Goal: Navigation & Orientation: Find specific page/section

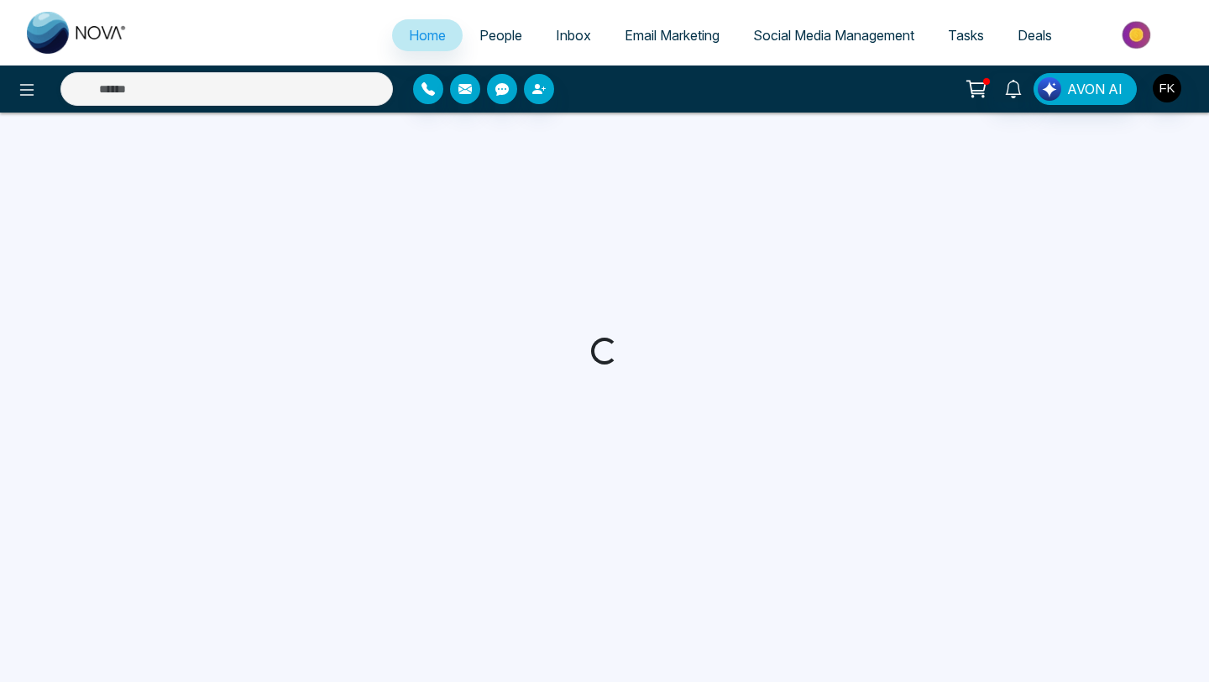
select select "*"
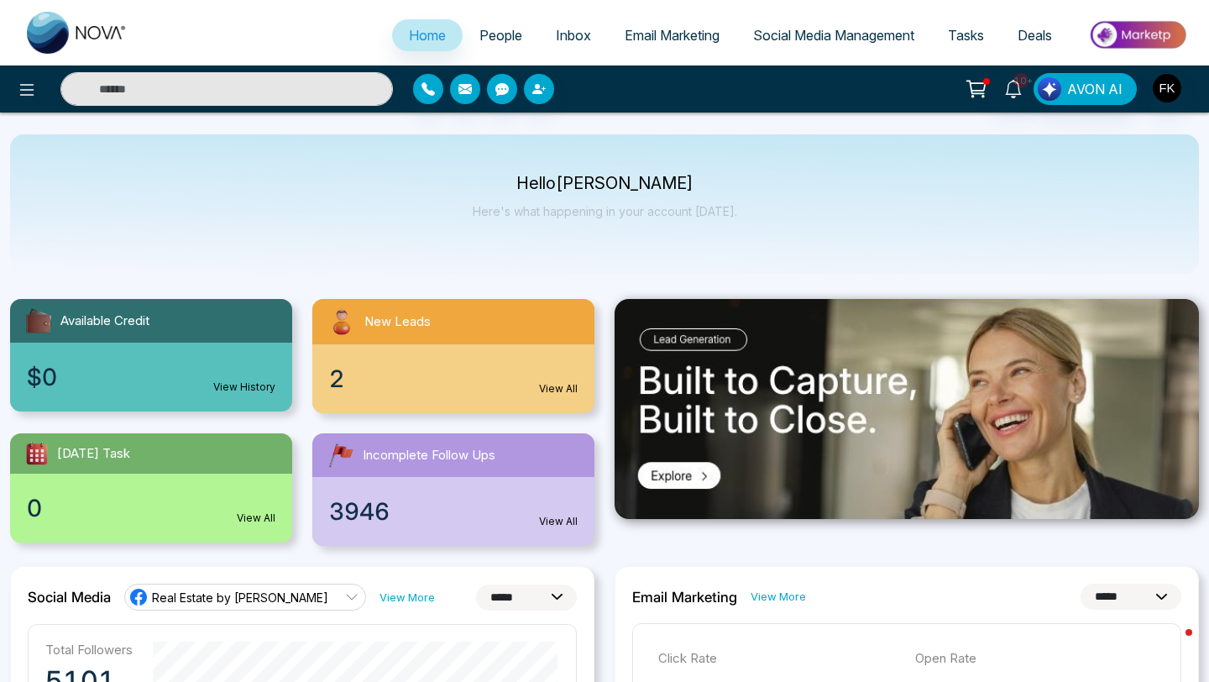
click at [495, 38] on span "People" at bounding box center [500, 35] width 43 height 17
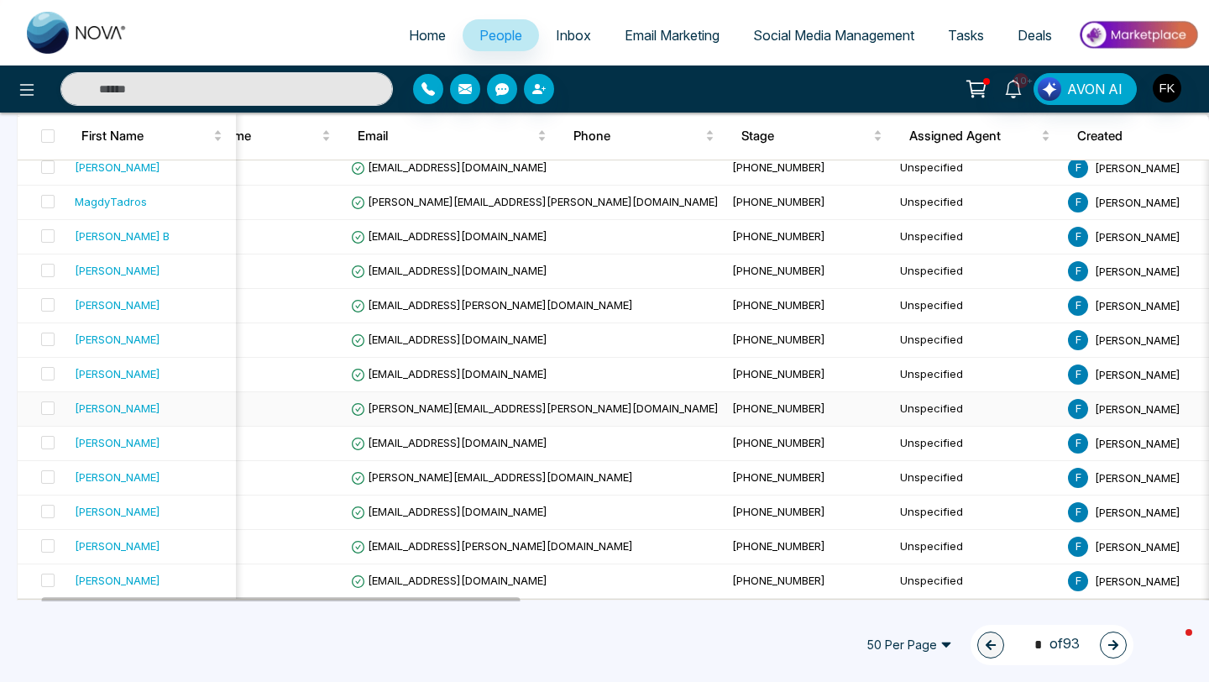
scroll to position [1463, 0]
